Goal: Task Accomplishment & Management: Manage account settings

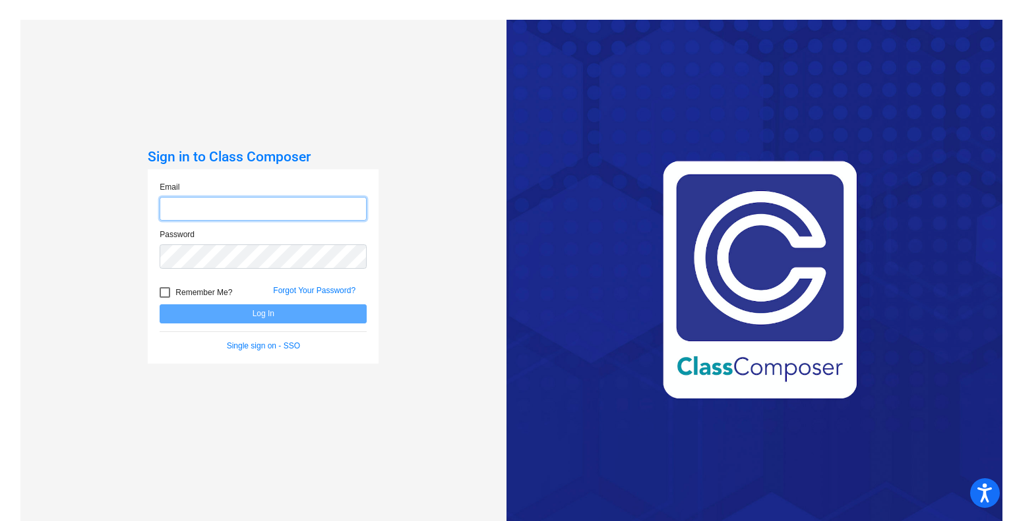
type input "[DOMAIN_NAME][EMAIL_ADDRESS][DOMAIN_NAME]"
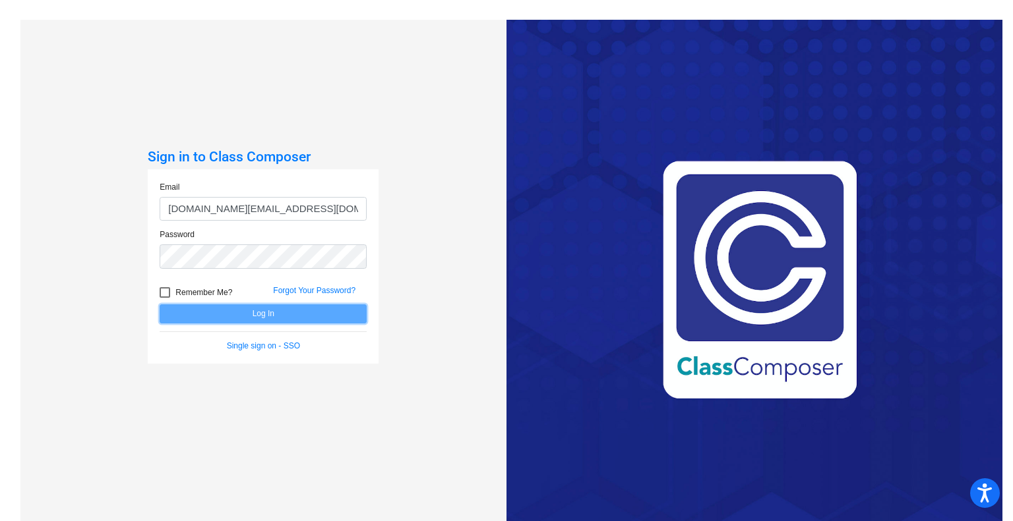
click at [305, 309] on button "Log In" at bounding box center [263, 314] width 207 height 19
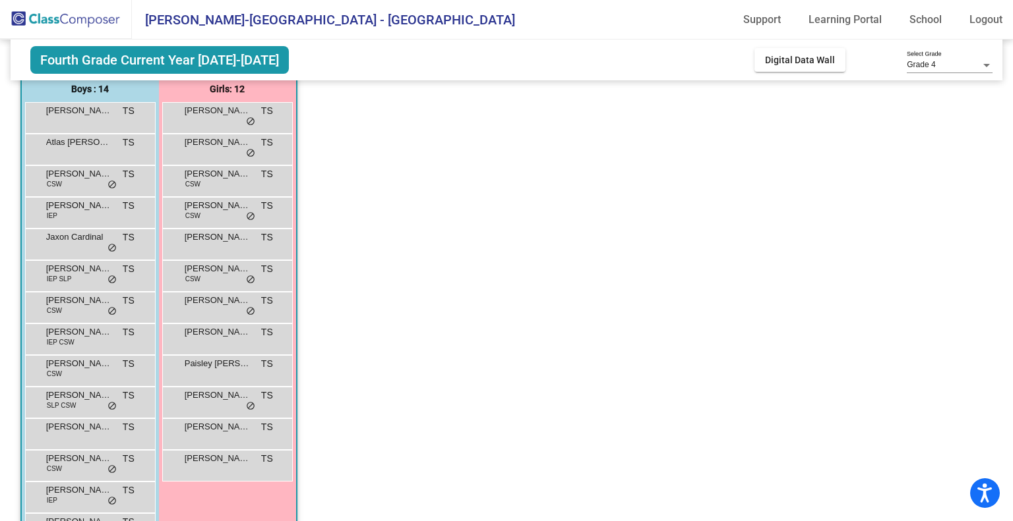
scroll to position [132, 0]
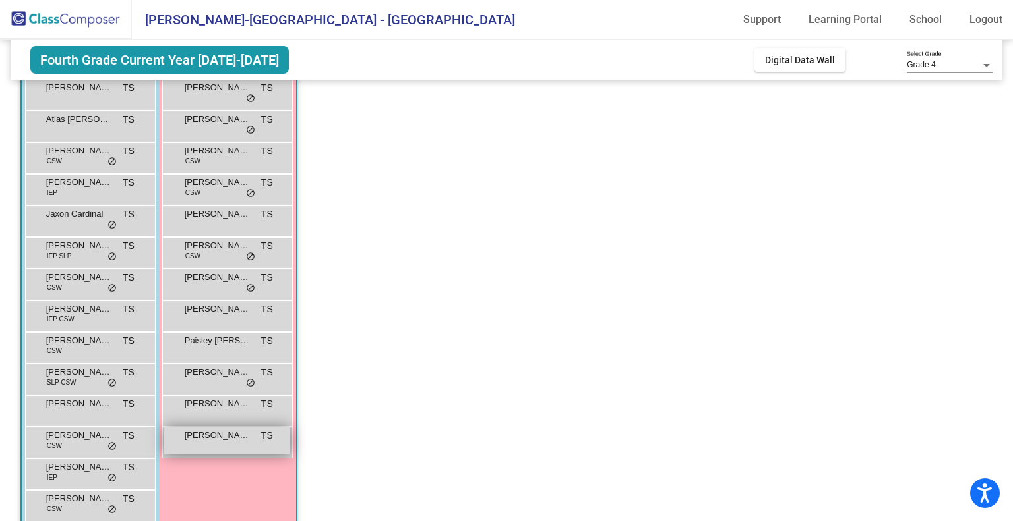
click at [225, 441] on span "[PERSON_NAME]" at bounding box center [218, 435] width 66 height 13
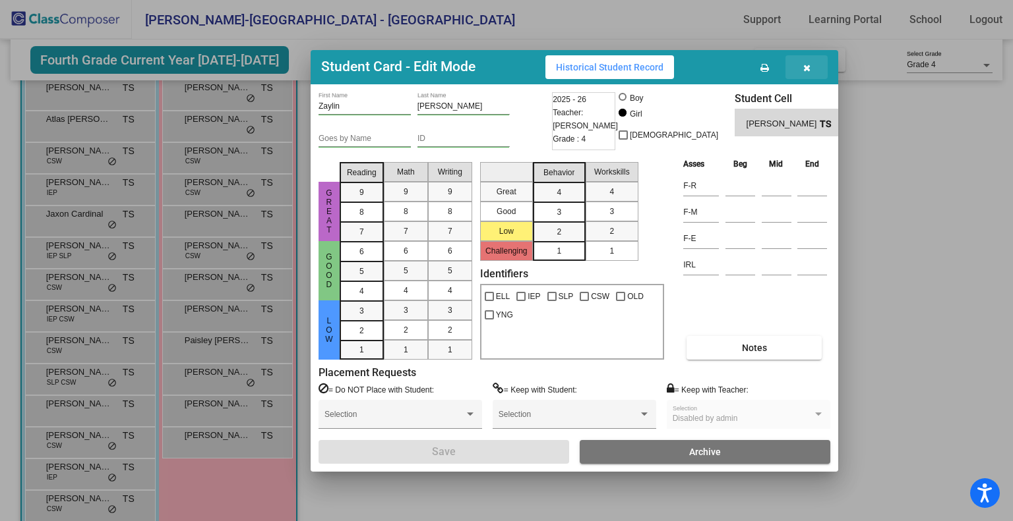
click at [806, 66] on icon "button" at bounding box center [806, 67] width 7 height 9
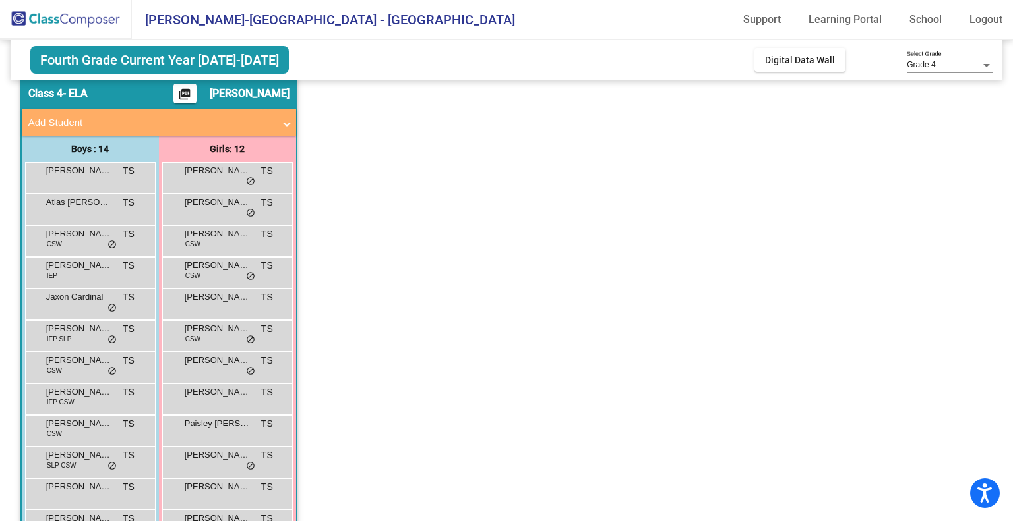
scroll to position [0, 0]
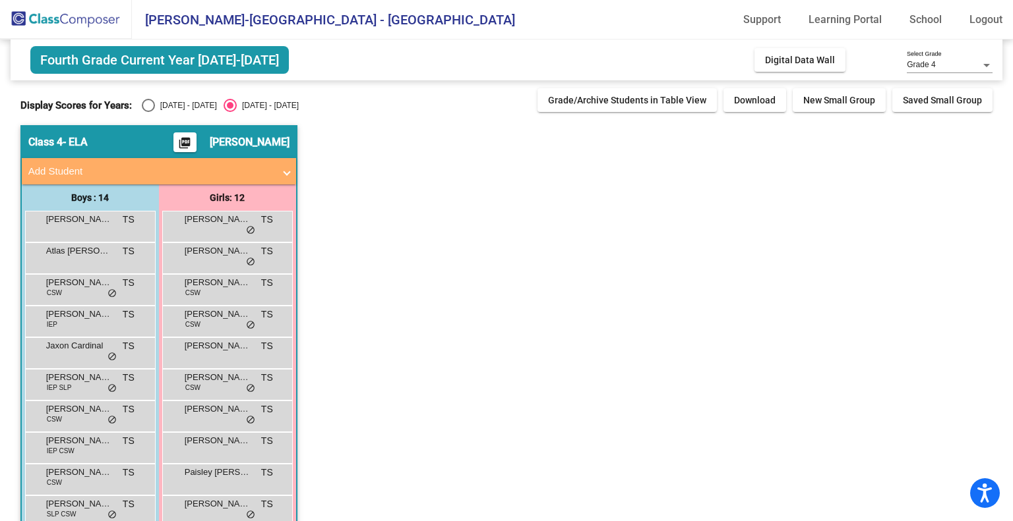
click at [142, 102] on div "Select an option" at bounding box center [148, 105] width 13 height 13
click at [148, 112] on input "[DATE] - [DATE]" at bounding box center [148, 112] width 1 height 1
radio input "true"
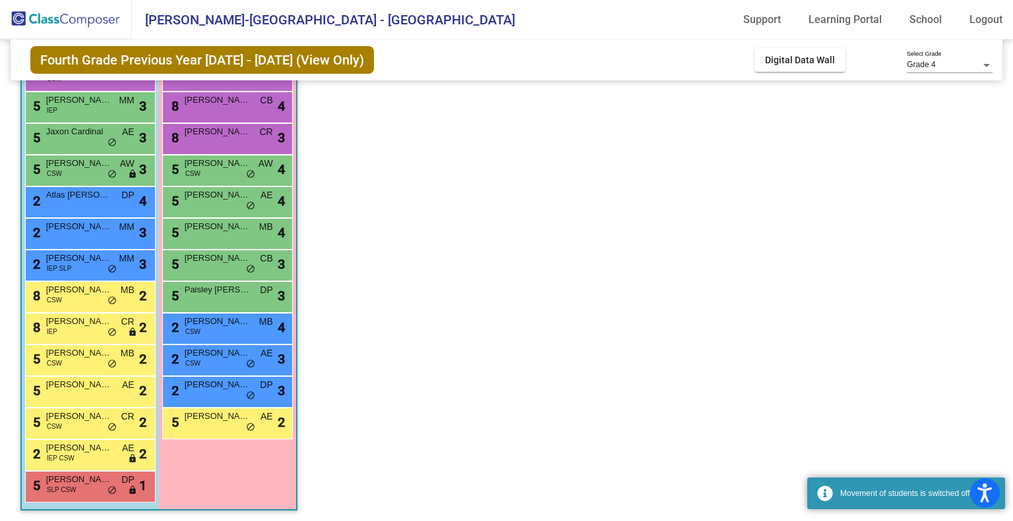
scroll to position [153, 0]
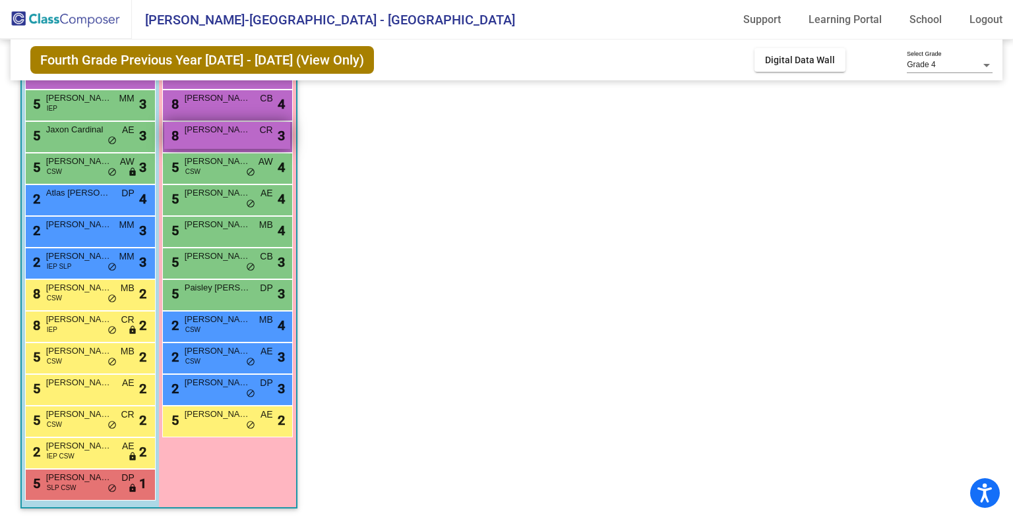
click at [225, 136] on div "8 [PERSON_NAME] CR lock do_not_disturb_alt 3" at bounding box center [227, 135] width 126 height 27
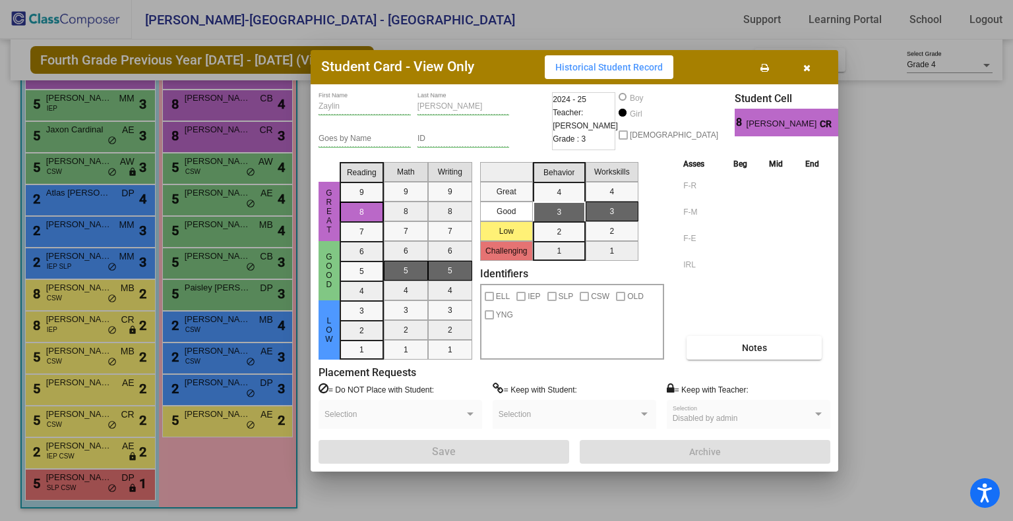
click at [806, 63] on icon "button" at bounding box center [806, 67] width 7 height 9
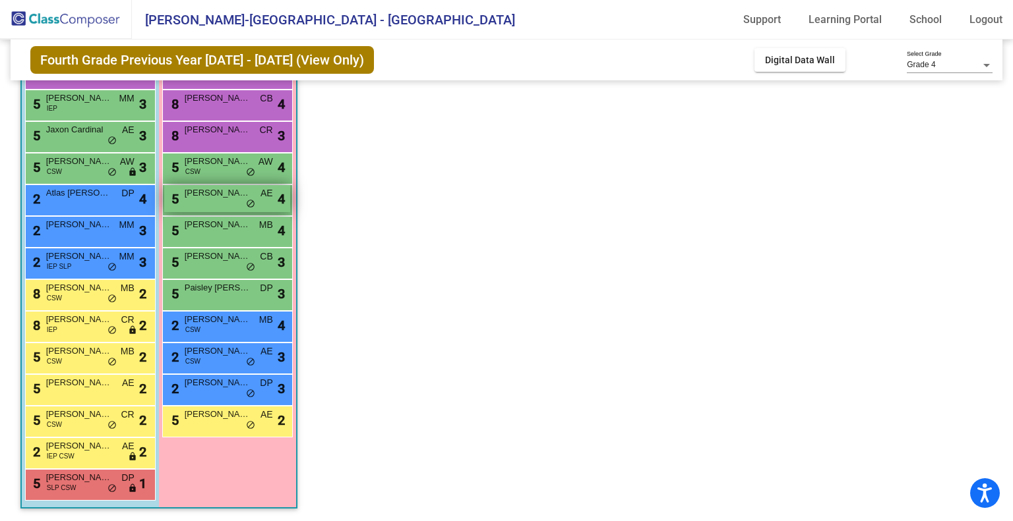
click at [214, 203] on div "5 [PERSON_NAME] AE lock do_not_disturb_alt 4" at bounding box center [227, 198] width 126 height 27
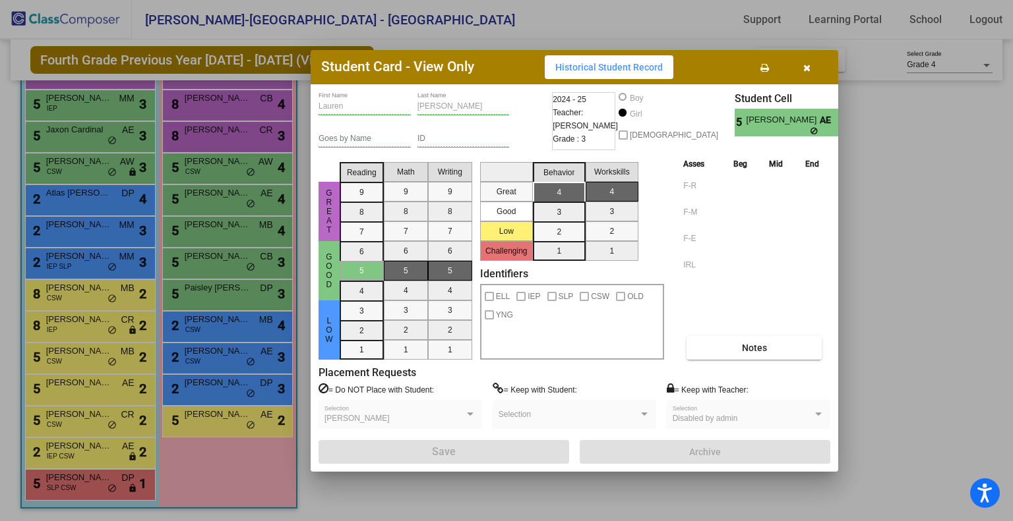
click at [804, 62] on span "button" at bounding box center [806, 67] width 7 height 11
